Goal: Transaction & Acquisition: Purchase product/service

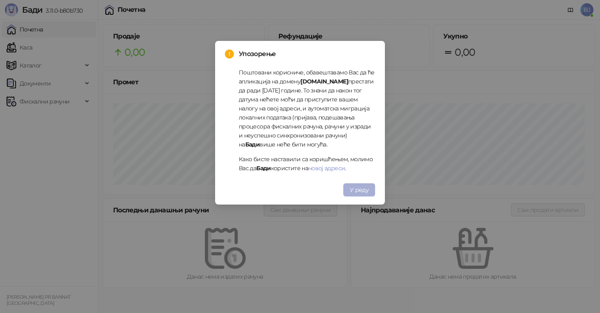
click at [356, 193] on button "У реду" at bounding box center [360, 189] width 32 height 13
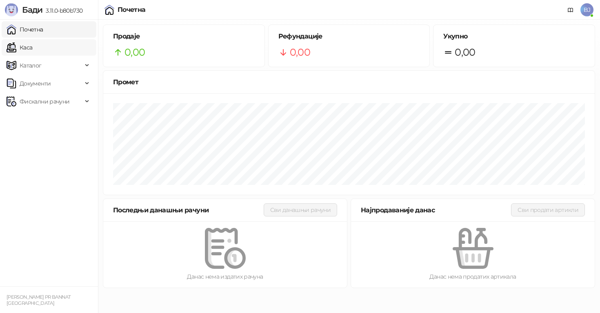
click at [32, 47] on link "Каса" at bounding box center [20, 47] width 26 height 16
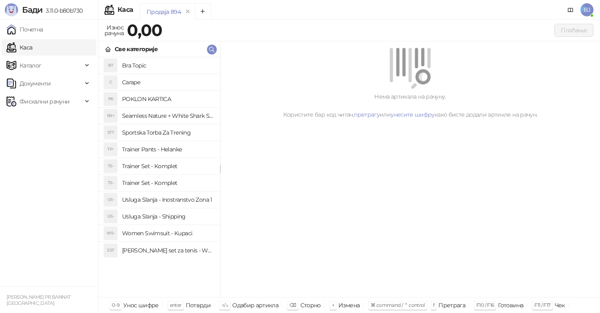
click at [168, 161] on h4 "Trainer Set - Komplet" at bounding box center [168, 165] width 92 height 13
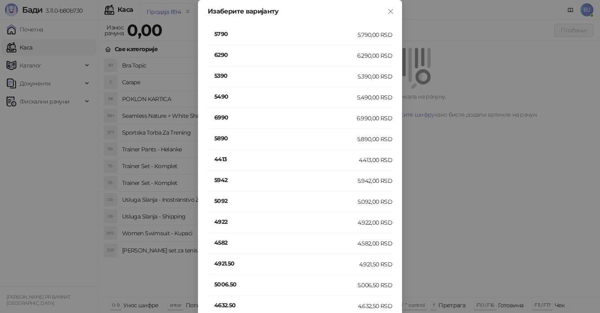
click at [226, 179] on h4 "5942" at bounding box center [285, 179] width 143 height 9
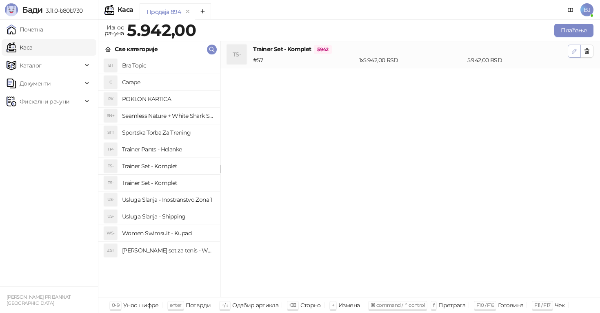
click at [578, 50] on button "button" at bounding box center [574, 51] width 13 height 13
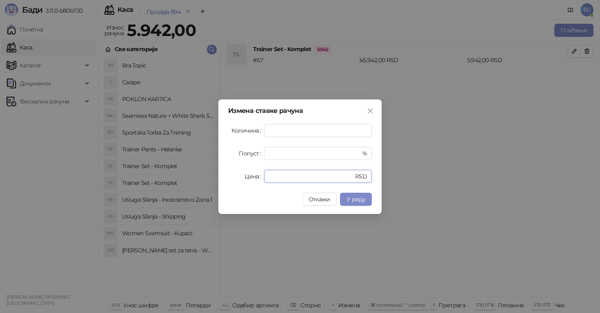
drag, startPoint x: 296, startPoint y: 180, endPoint x: 253, endPoint y: 180, distance: 43.3
click at [253, 180] on div "Цена **** RSD" at bounding box center [300, 176] width 144 height 13
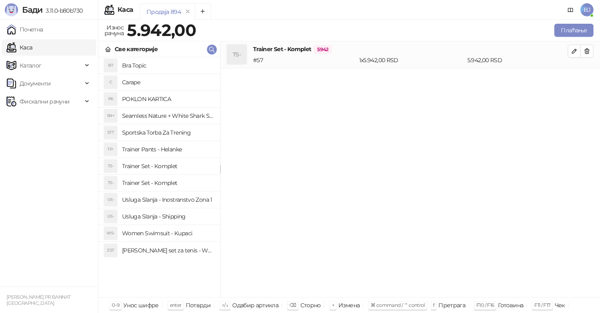
click at [183, 163] on h4 "Trainer Set - Komplet" at bounding box center [168, 165] width 92 height 13
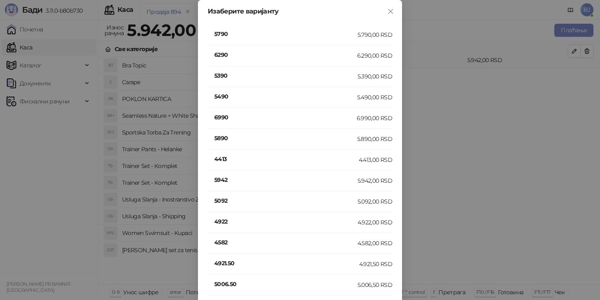
scroll to position [259, 0]
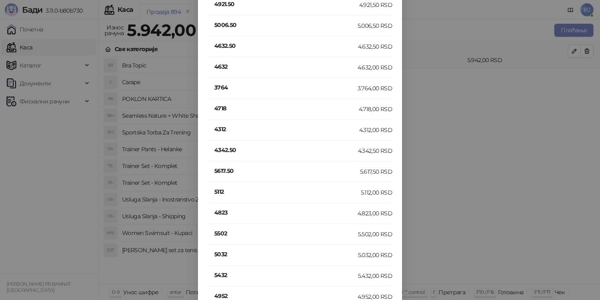
click at [216, 130] on h4 "4312" at bounding box center [286, 129] width 145 height 9
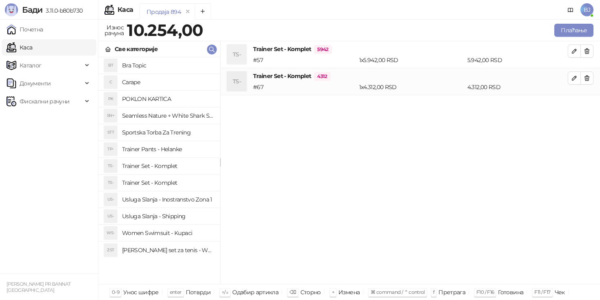
scroll to position [0, 0]
click at [586, 50] on icon "button" at bounding box center [587, 51] width 7 height 7
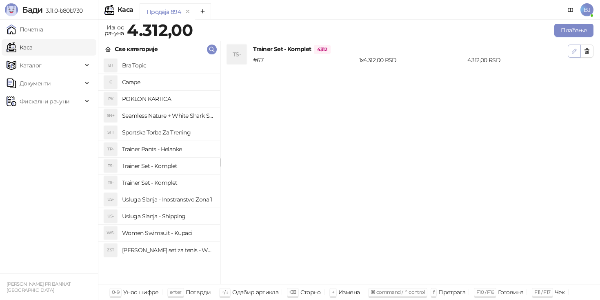
click at [576, 53] on icon "button" at bounding box center [574, 51] width 7 height 7
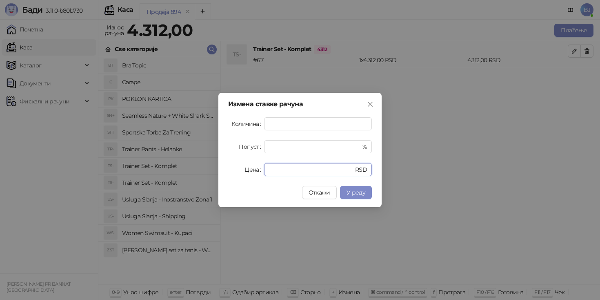
drag, startPoint x: 287, startPoint y: 173, endPoint x: 232, endPoint y: 170, distance: 55.2
click at [232, 170] on div "Цена **** RSD" at bounding box center [300, 169] width 144 height 13
type input "****"
click at [347, 190] on button "У реду" at bounding box center [356, 192] width 32 height 13
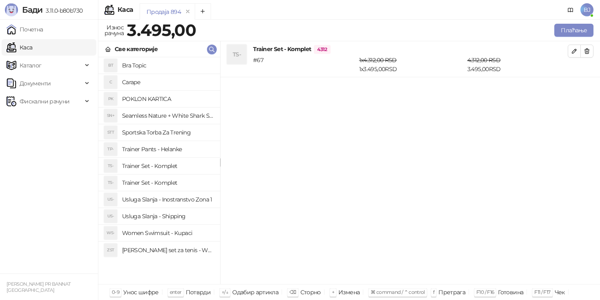
click at [170, 217] on h4 "Usluga Slanja - Shipping" at bounding box center [168, 216] width 92 height 13
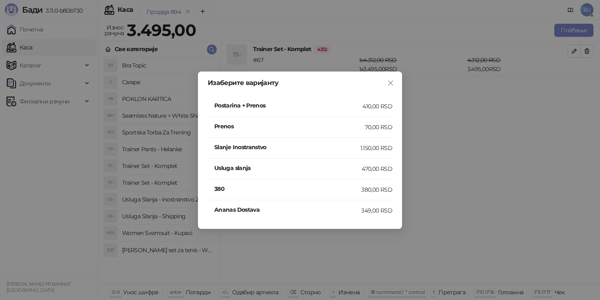
click at [339, 109] on h4 "Postarina + Prenos" at bounding box center [288, 105] width 148 height 9
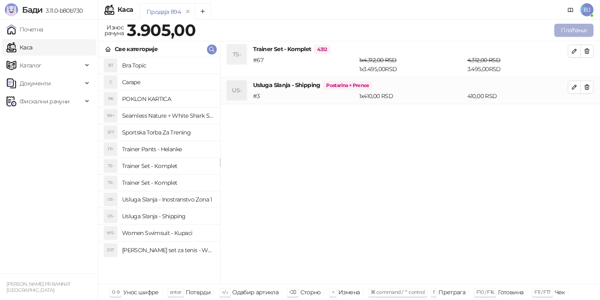
click at [578, 34] on button "Плаћање" at bounding box center [574, 30] width 39 height 13
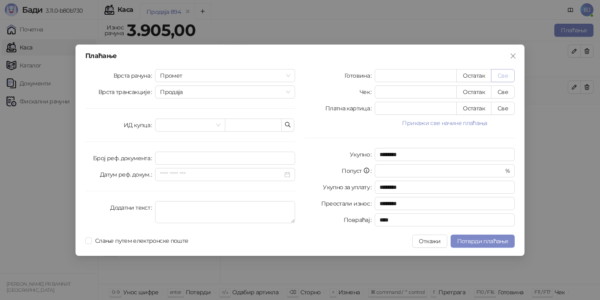
click at [504, 77] on button "Све" at bounding box center [503, 75] width 24 height 13
type input "****"
click at [505, 112] on button "Све" at bounding box center [503, 108] width 24 height 13
type input "*"
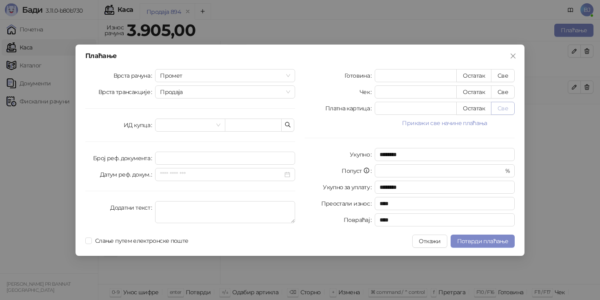
type input "****"
click at [493, 237] on span "Потврди плаћање" at bounding box center [483, 240] width 51 height 7
